Goal: Task Accomplishment & Management: Manage account settings

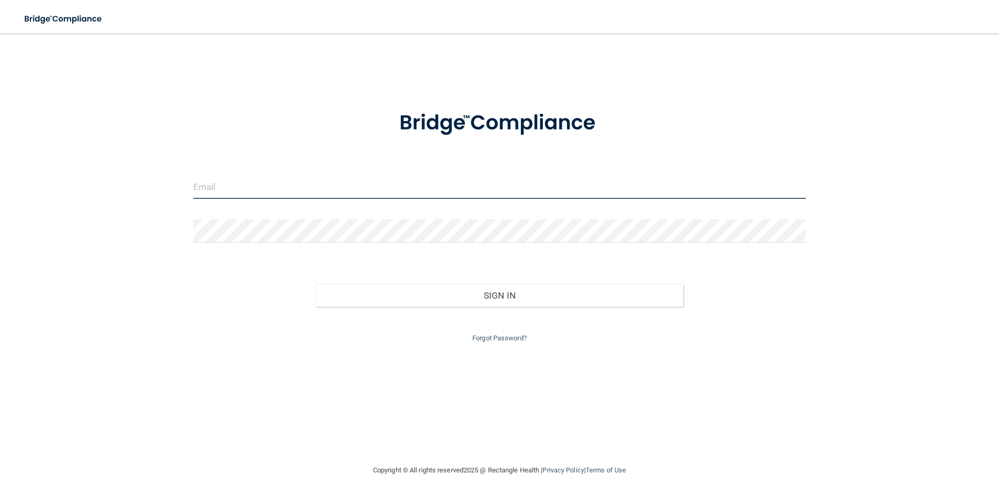
click at [371, 193] on input "email" at bounding box center [499, 187] width 613 height 24
type input "[EMAIL_ADDRESS][DOMAIN_NAME]"
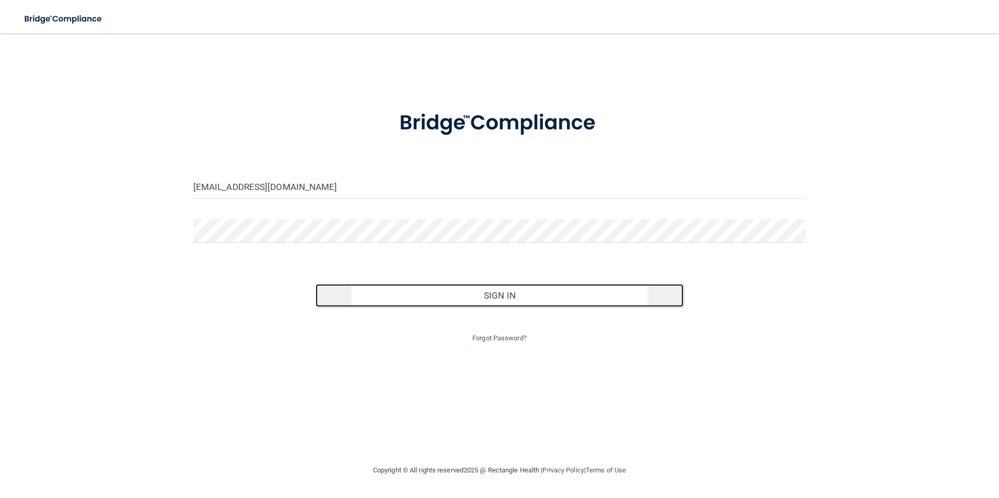
click at [532, 299] on button "Sign In" at bounding box center [499, 295] width 368 height 23
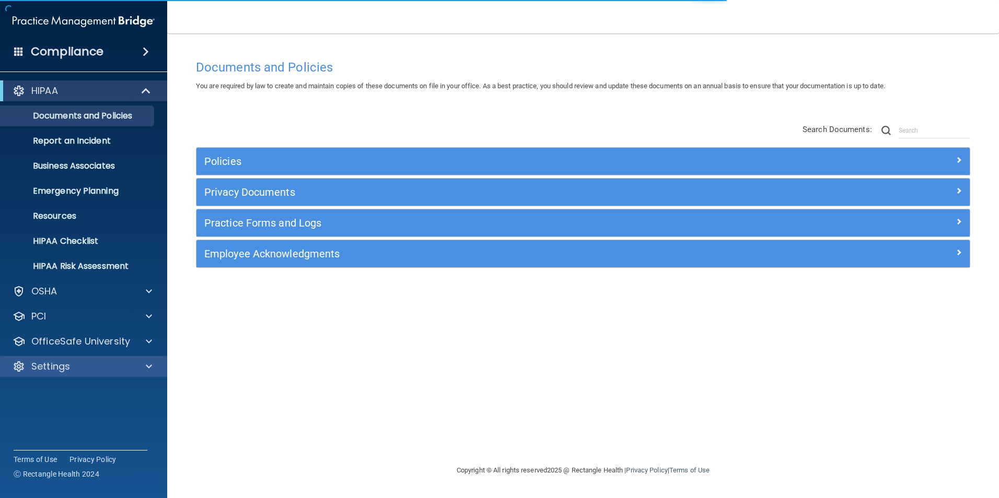
click at [71, 374] on div "Settings" at bounding box center [84, 366] width 168 height 21
click at [93, 363] on div "Settings" at bounding box center [70, 366] width 130 height 13
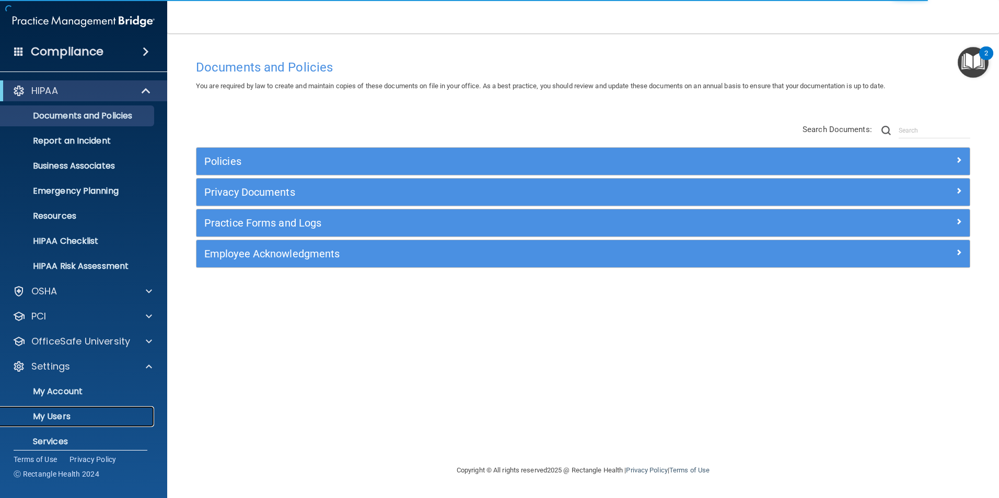
click at [57, 415] on p "My Users" at bounding box center [78, 417] width 143 height 10
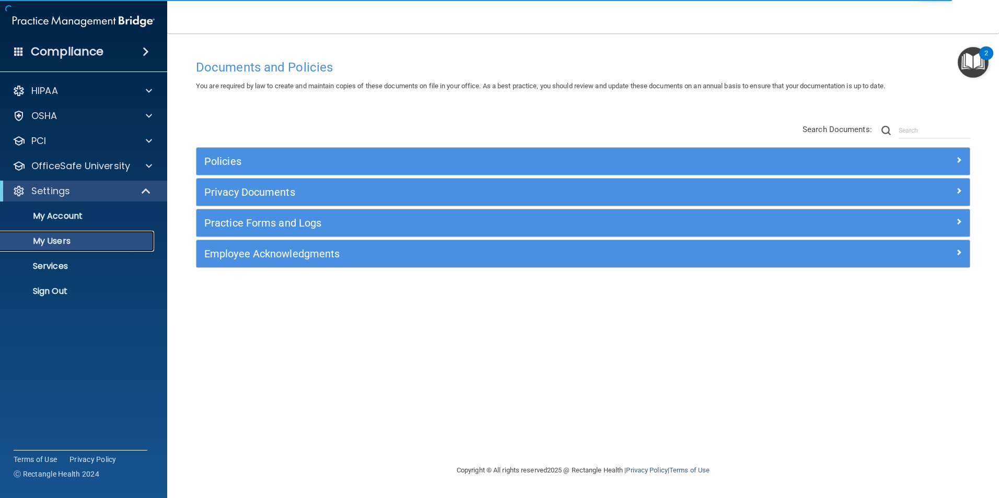
select select "20"
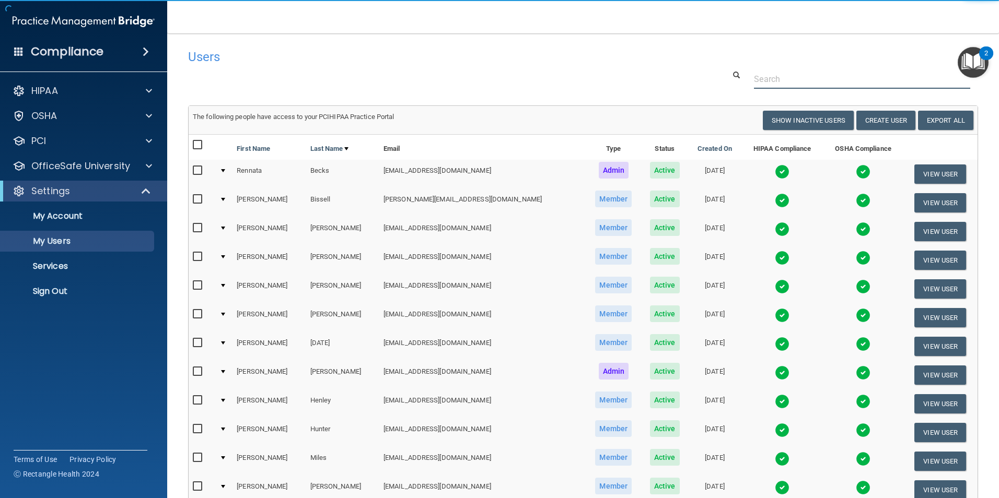
click at [766, 86] on input "text" at bounding box center [862, 78] width 216 height 19
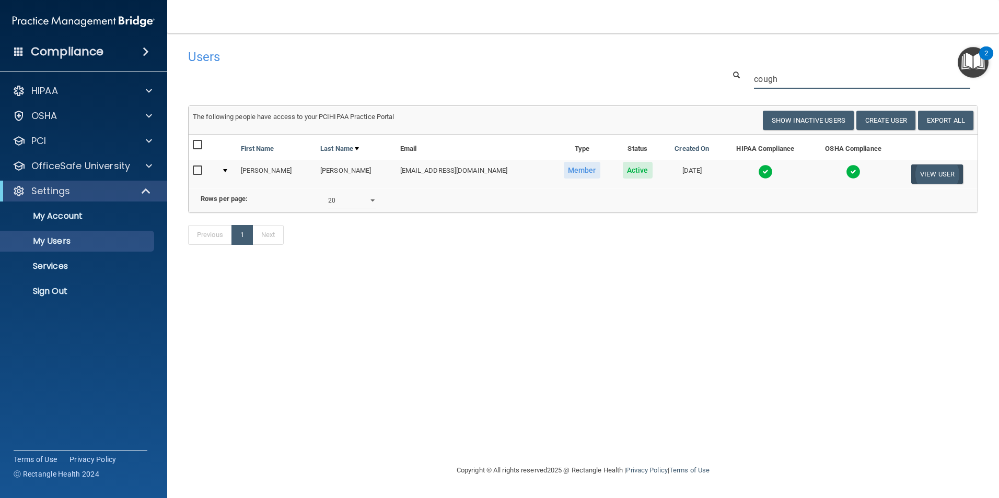
type input "cough"
click at [952, 181] on button "View User" at bounding box center [937, 174] width 52 height 19
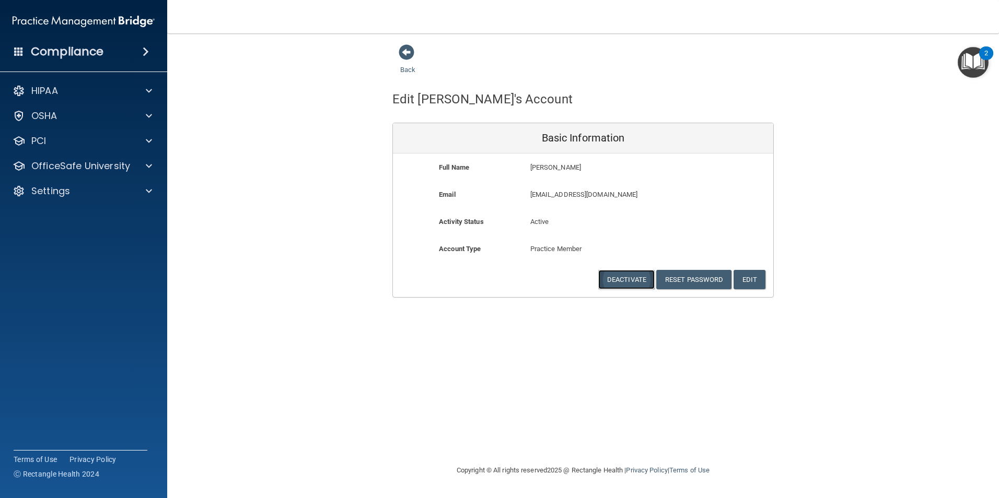
click at [634, 282] on button "Deactivate" at bounding box center [626, 279] width 56 height 19
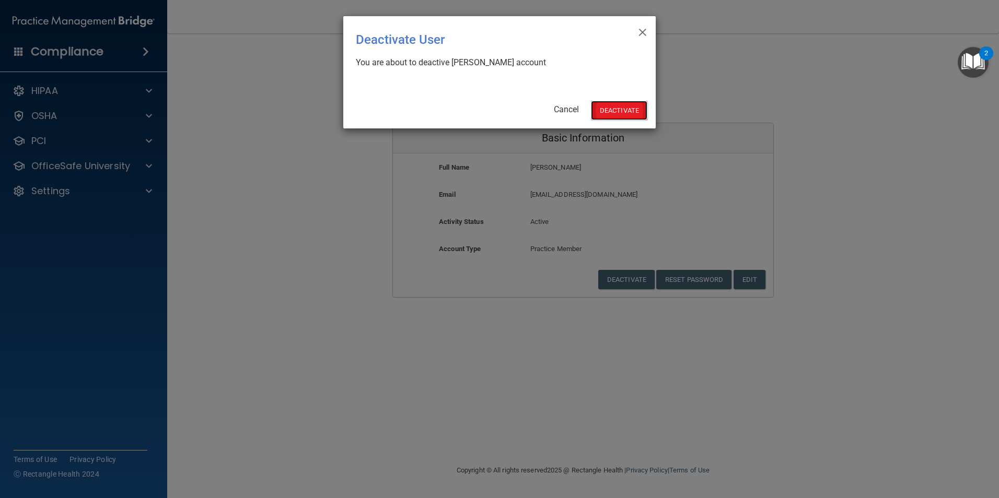
click at [620, 111] on button "Deactivate" at bounding box center [619, 110] width 56 height 19
